Goal: Complete application form

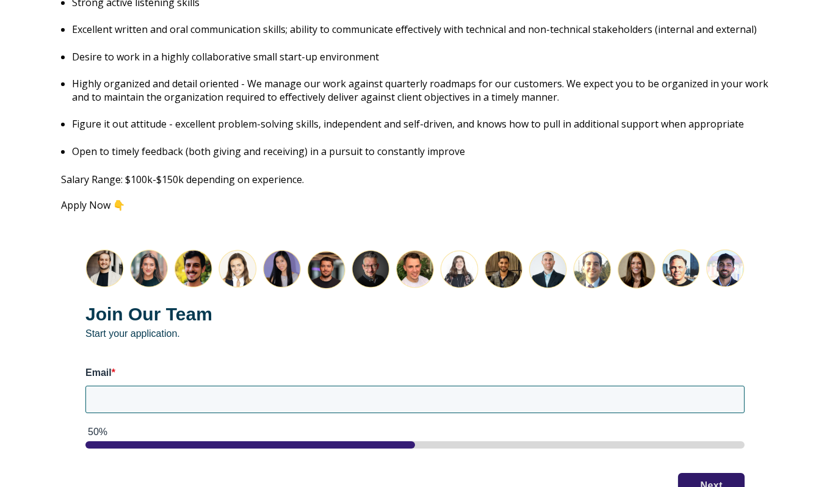
scroll to position [1538, 0]
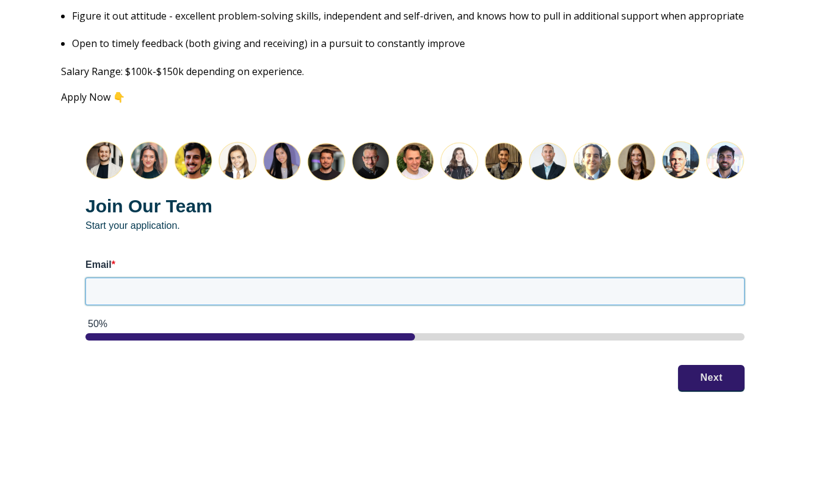
click at [165, 278] on input "Email *" at bounding box center [414, 291] width 659 height 27
type input "[EMAIL_ADDRESS][DOMAIN_NAME]"
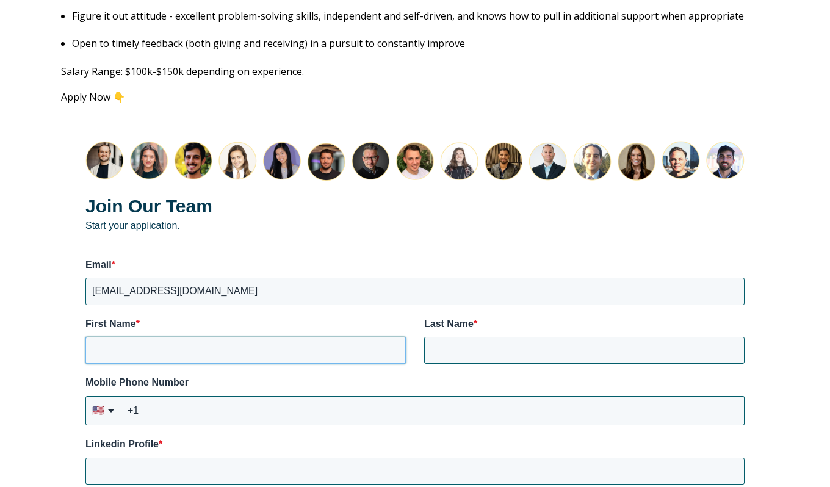
type input "[PERSON_NAME]"
click at [246, 396] on input "+1" at bounding box center [432, 410] width 623 height 29
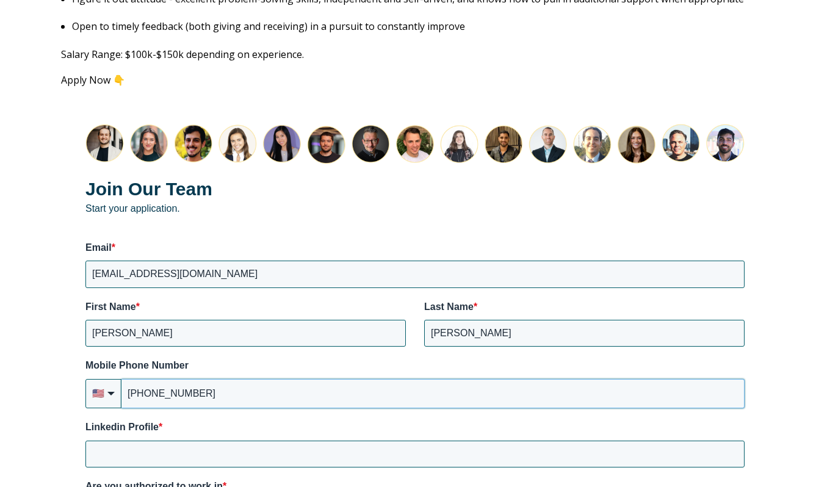
scroll to position [1586, 0]
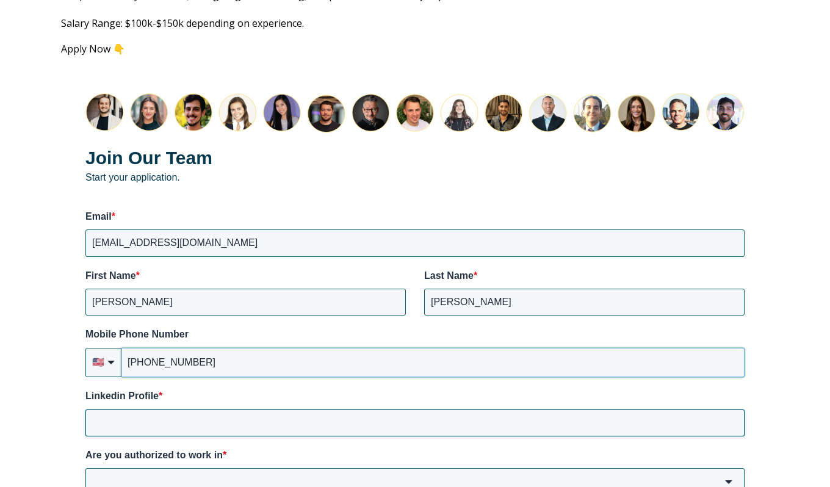
type input "[PHONE_NUMBER]"
click at [245, 409] on input "Linkedin Profile *" at bounding box center [414, 422] width 659 height 27
paste input "[URL][DOMAIN_NAME][PERSON_NAME]"
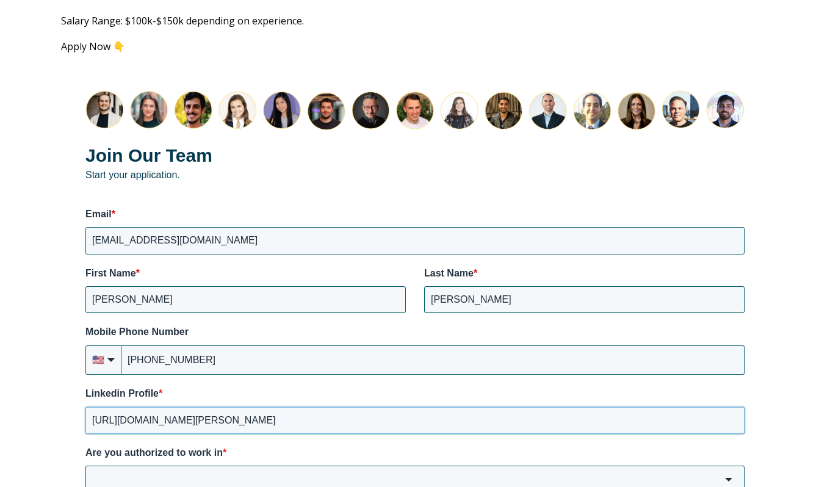
scroll to position [1655, 0]
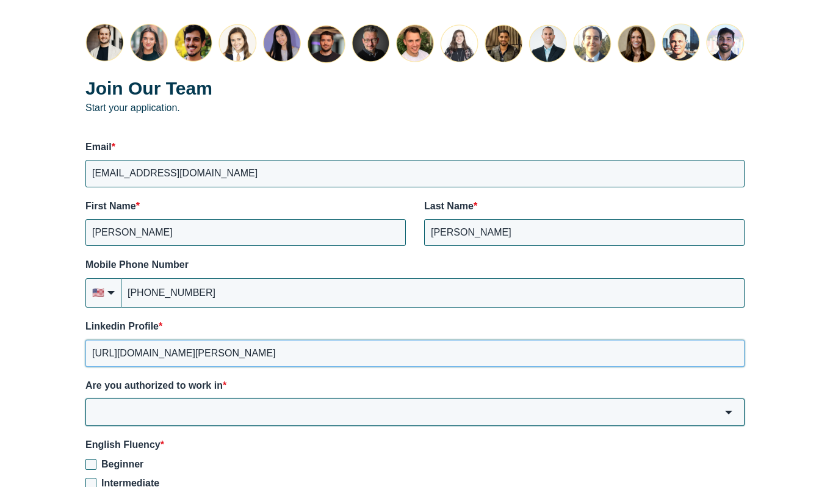
type input "[URL][DOMAIN_NAME][PERSON_NAME]"
click at [237, 398] on input "Are you authorized to work in *" at bounding box center [414, 411] width 659 height 27
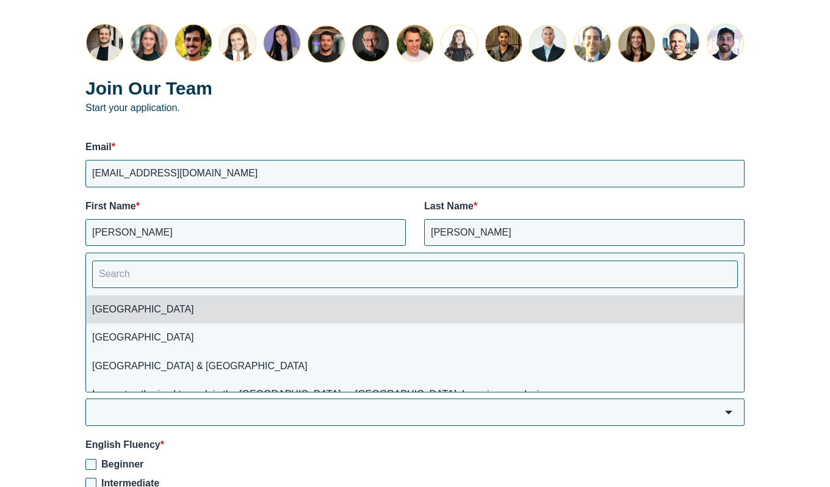
click at [179, 295] on li "[GEOGRAPHIC_DATA]" at bounding box center [415, 309] width 658 height 28
type input "[GEOGRAPHIC_DATA]"
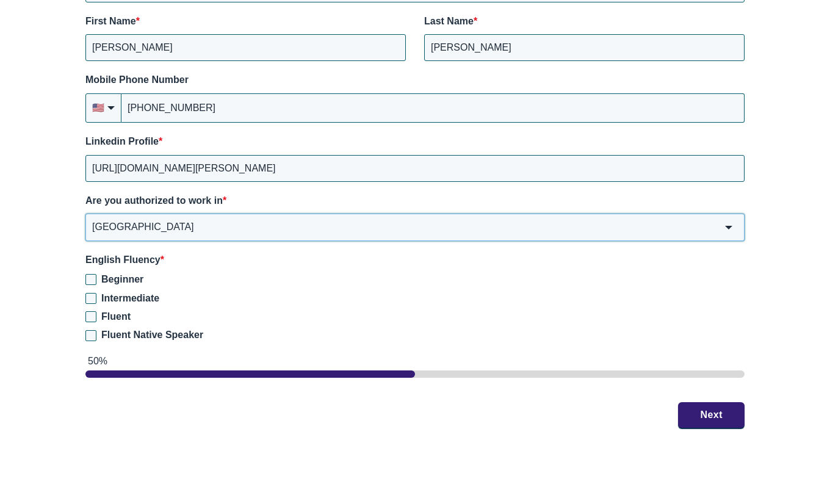
scroll to position [1915, 0]
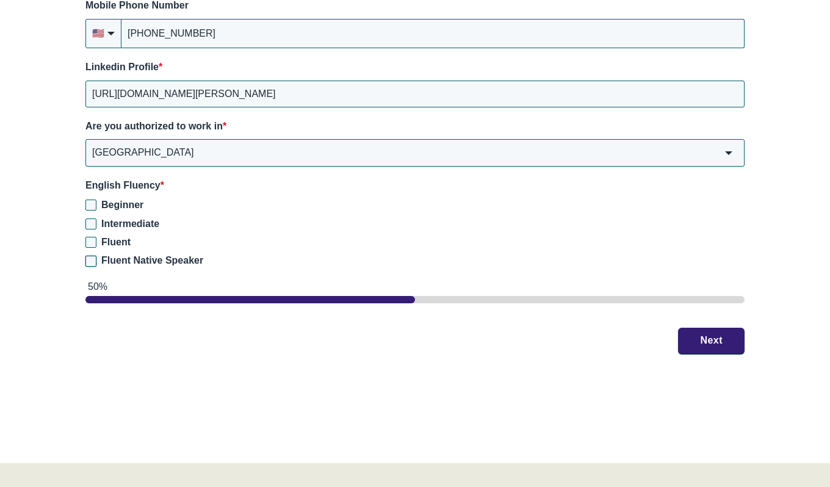
click at [92, 256] on input "Fluent Native Speaker" at bounding box center [90, 261] width 11 height 11
checkbox input "true"
click at [715, 327] on button "Next" at bounding box center [711, 340] width 67 height 26
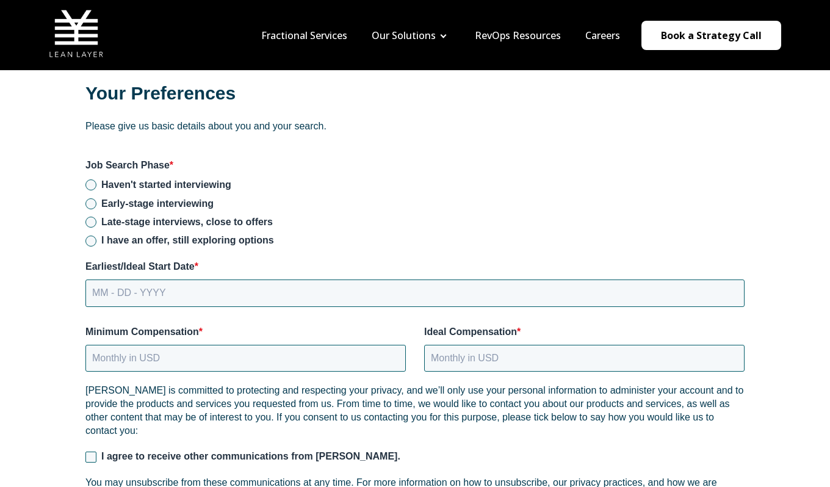
scroll to position [1595, 0]
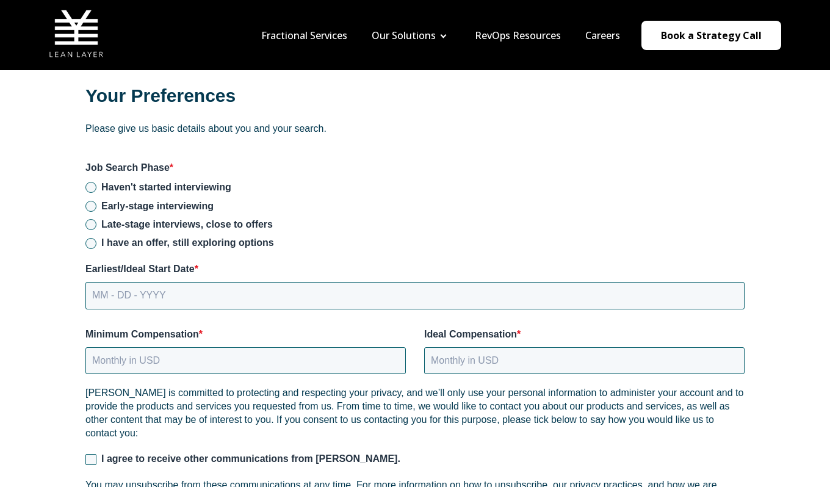
click at [173, 201] on span "Early-stage interviewing" at bounding box center [157, 206] width 112 height 10
click at [96, 201] on input "Early-stage interviewing" at bounding box center [90, 206] width 11 height 11
radio input "true"
click at [192, 282] on input "MM - DD - YYYY" at bounding box center [414, 295] width 659 height 27
click at [118, 282] on input "MM - DD - YYYY" at bounding box center [414, 295] width 659 height 27
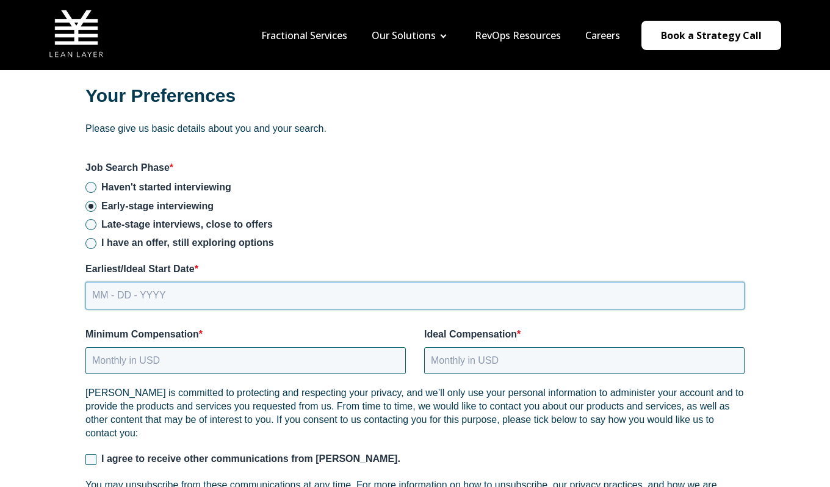
click at [100, 282] on input "MM - DD - YYYY" at bounding box center [414, 295] width 659 height 27
type input "[DATE]"
click at [120, 358] on input "Minimum Compensation *" at bounding box center [245, 360] width 320 height 27
type input "150000"
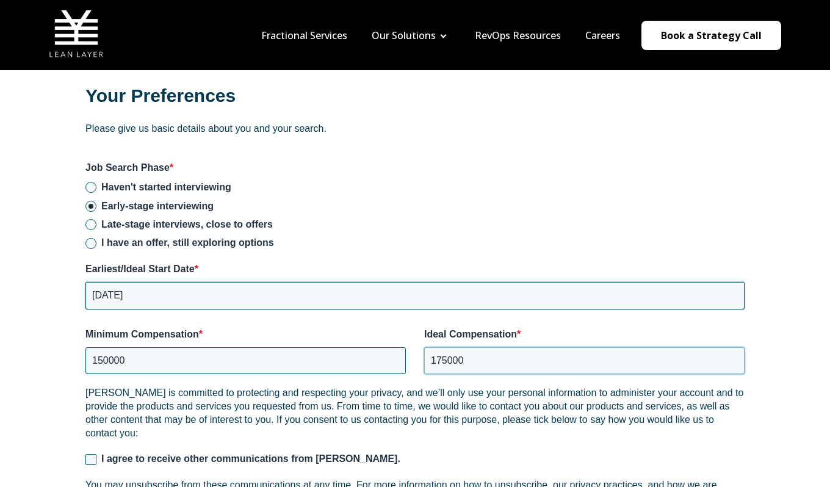
type input "175000"
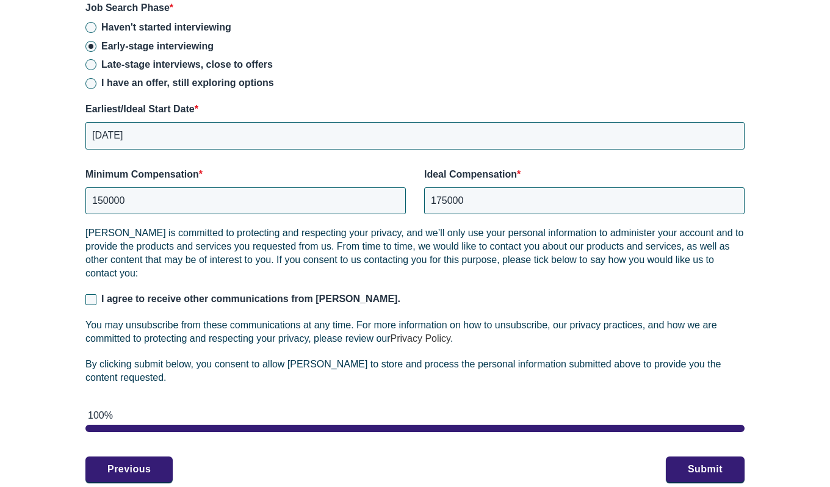
scroll to position [1813, 0]
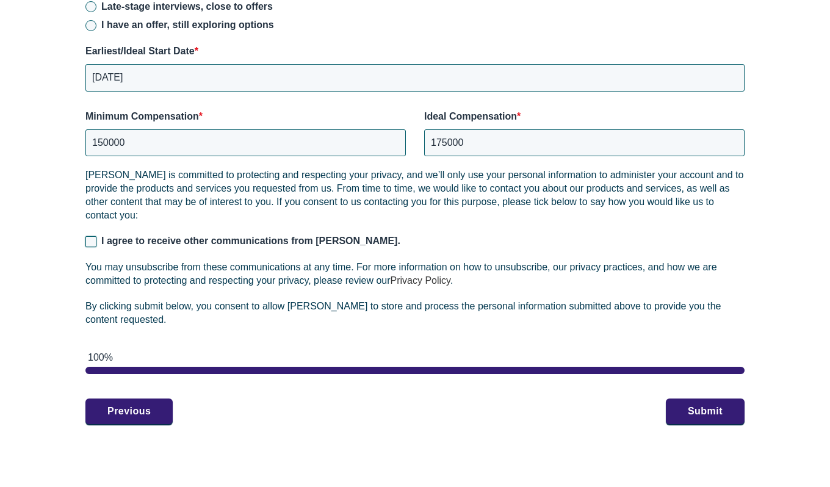
click at [95, 236] on input "I agree to receive other communications from [PERSON_NAME]." at bounding box center [90, 241] width 11 height 11
checkbox input "true"
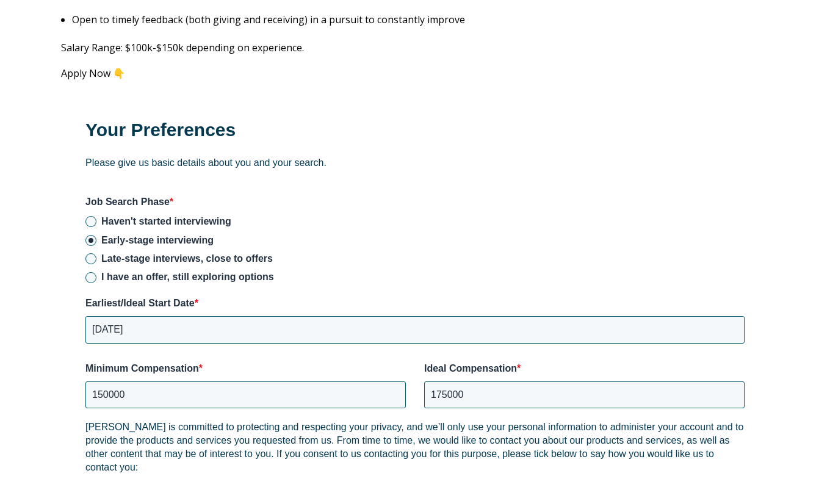
scroll to position [1749, 0]
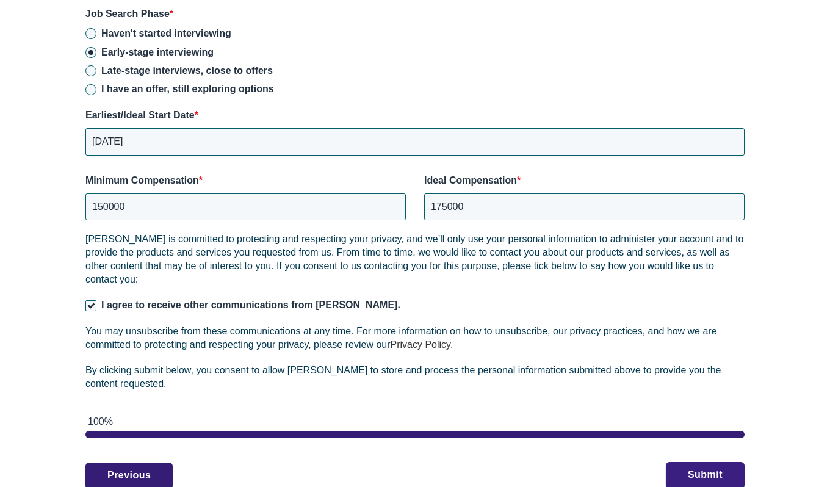
click at [706, 462] on button "Submit" at bounding box center [705, 475] width 79 height 26
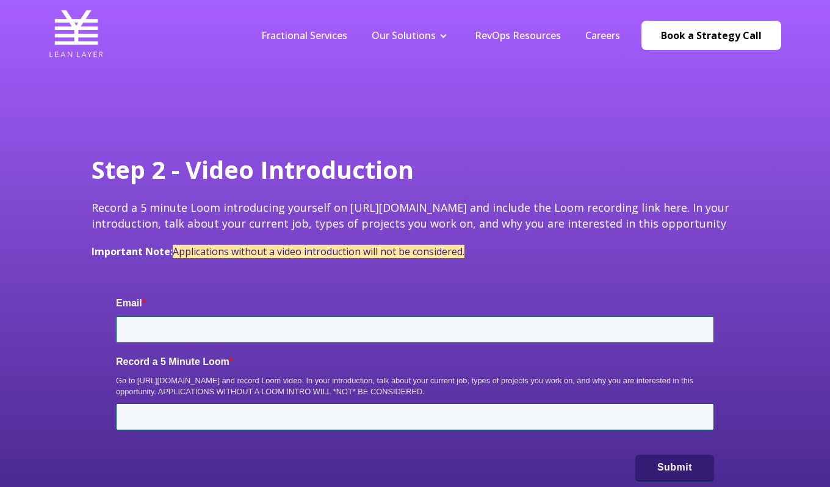
type input "[EMAIL_ADDRESS][DOMAIN_NAME]"
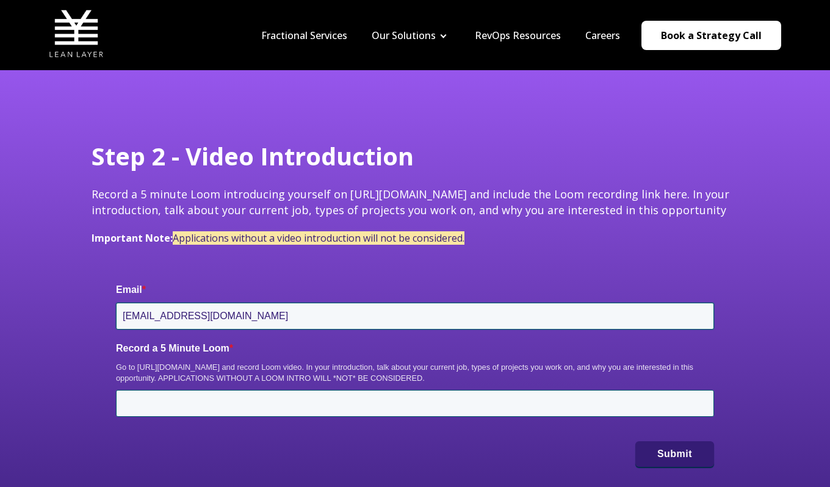
scroll to position [32, 0]
